Goal: Contribute content

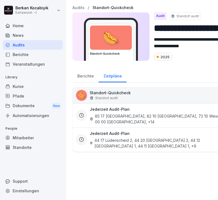
click at [23, 26] on div "Home" at bounding box center [33, 26] width 60 height 10
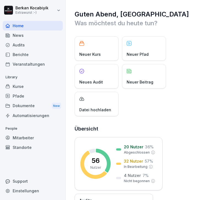
click at [144, 83] on p "Neuer Beitrag" at bounding box center [139, 82] width 27 height 6
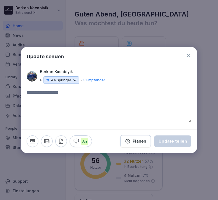
click at [76, 81] on icon at bounding box center [74, 80] width 5 height 5
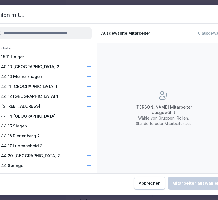
click at [87, 167] on icon at bounding box center [88, 165] width 5 height 5
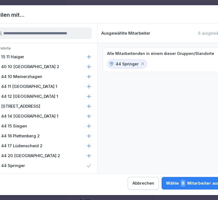
click at [90, 156] on icon at bounding box center [89, 156] width 4 height 4
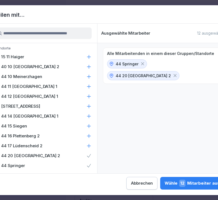
click at [89, 144] on icon at bounding box center [88, 145] width 5 height 5
click at [89, 135] on icon at bounding box center [89, 136] width 4 height 4
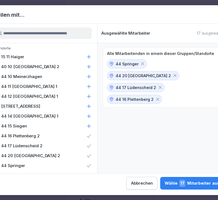
click at [89, 128] on icon at bounding box center [89, 126] width 4 height 4
click at [88, 116] on icon at bounding box center [88, 116] width 5 height 5
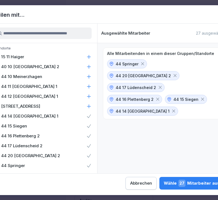
click at [90, 106] on icon at bounding box center [88, 106] width 5 height 5
click at [89, 96] on icon at bounding box center [89, 97] width 4 height 4
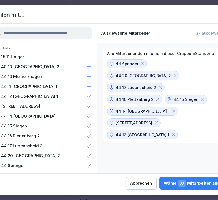
click at [90, 76] on icon at bounding box center [88, 76] width 5 height 5
click at [89, 87] on icon at bounding box center [89, 87] width 4 height 4
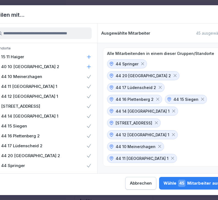
click at [89, 67] on icon at bounding box center [89, 67] width 4 height 4
click at [89, 57] on icon at bounding box center [89, 57] width 4 height 4
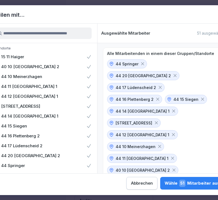
click at [164, 186] on div "Wähle 51 Mitarbeiter aus" at bounding box center [191, 183] width 55 height 7
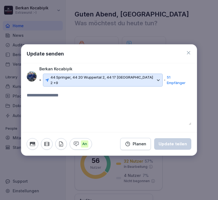
click at [74, 94] on textarea at bounding box center [109, 108] width 164 height 33
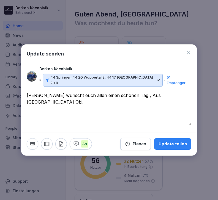
click at [33, 146] on button "button" at bounding box center [33, 144] width 12 height 12
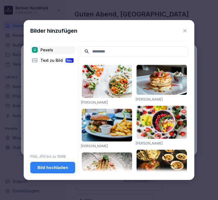
click at [59, 171] on div "Bild hochladen" at bounding box center [53, 168] width 36 height 6
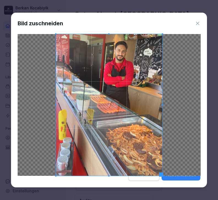
click at [187, 178] on div "Ausschneiden" at bounding box center [181, 175] width 30 height 6
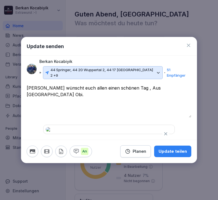
click at [39, 85] on textarea "**********" at bounding box center [109, 101] width 164 height 33
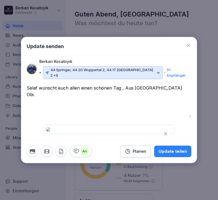
click at [170, 85] on textarea "**********" at bounding box center [109, 101] width 164 height 33
type textarea "**********"
click at [181, 155] on div "Update teilen" at bounding box center [172, 151] width 28 height 6
